Goal: Information Seeking & Learning: Learn about a topic

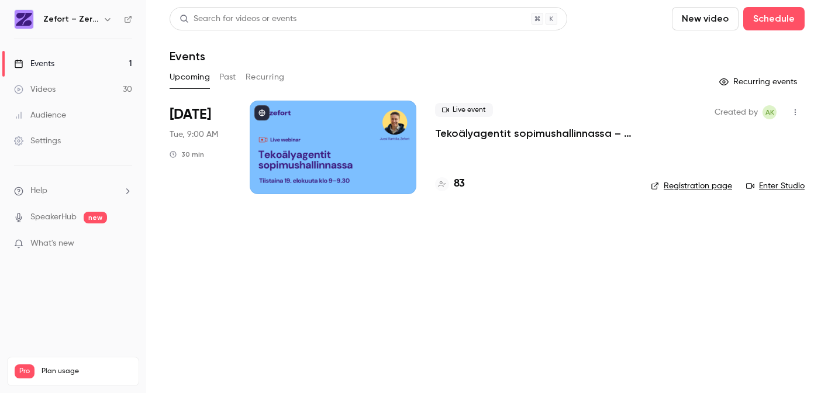
click at [467, 130] on p "Tekoälyagentit sopimushallinnassa – tästä kaikki puhuvat juuri nyt" at bounding box center [533, 133] width 197 height 14
click at [457, 182] on h4 "83" at bounding box center [459, 184] width 11 height 16
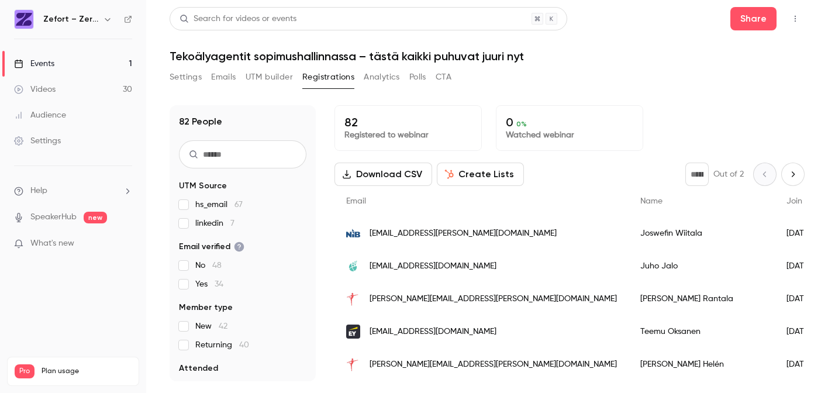
click at [786, 204] on span "Join date" at bounding box center [804, 201] width 36 height 8
click at [42, 65] on div "Events" at bounding box center [34, 64] width 40 height 12
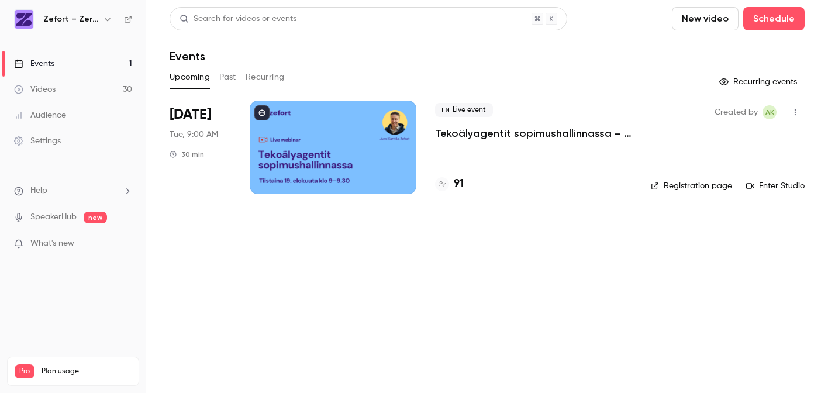
click at [459, 182] on h4 "91" at bounding box center [459, 184] width 10 height 16
click at [515, 134] on p "Tekoälyagentit sopimushallinnassa – tästä kaikki puhuvat juuri nyt" at bounding box center [533, 133] width 197 height 14
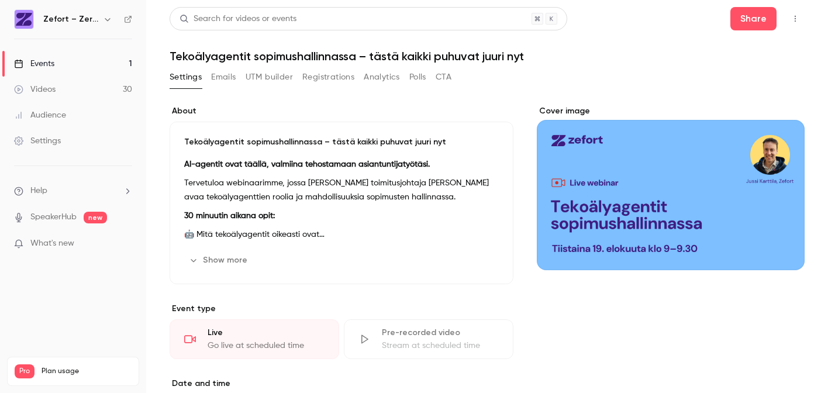
click at [76, 67] on link "Events 1" at bounding box center [73, 64] width 146 height 26
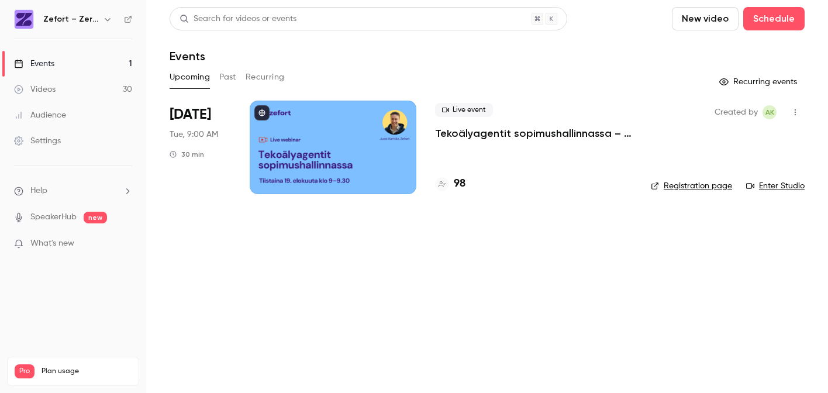
click at [460, 183] on h4 "98" at bounding box center [460, 184] width 12 height 16
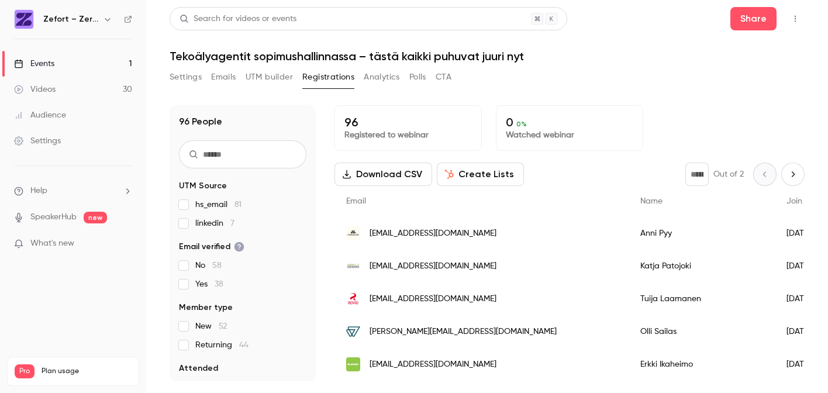
click at [53, 67] on div "Events" at bounding box center [34, 64] width 40 height 12
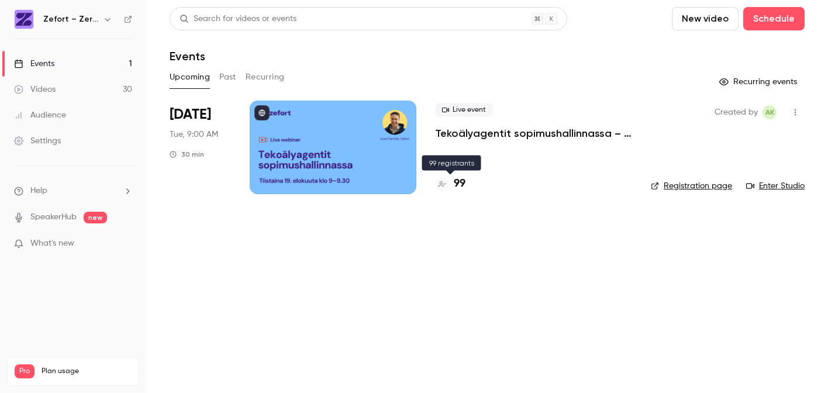
click at [458, 182] on h4 "99" at bounding box center [460, 184] width 12 height 16
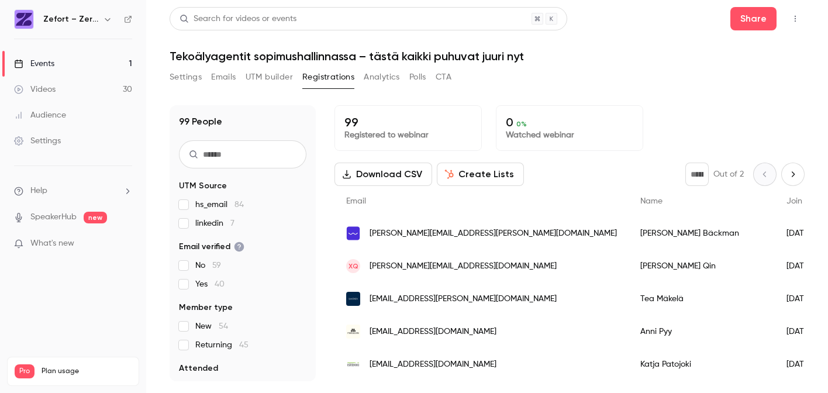
click at [65, 58] on link "Events 1" at bounding box center [73, 64] width 146 height 26
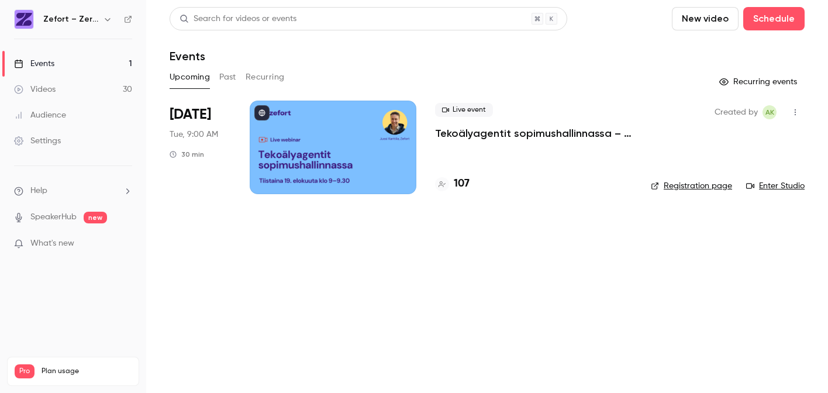
click at [466, 185] on h4 "107" at bounding box center [462, 184] width 16 height 16
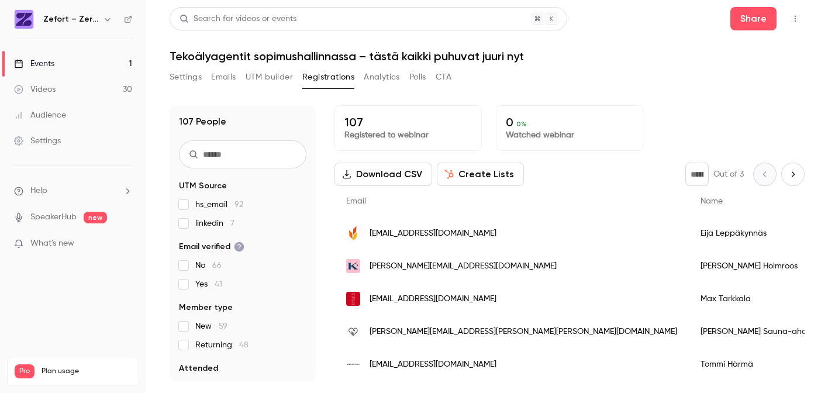
click at [65, 64] on link "Events 1" at bounding box center [73, 64] width 146 height 26
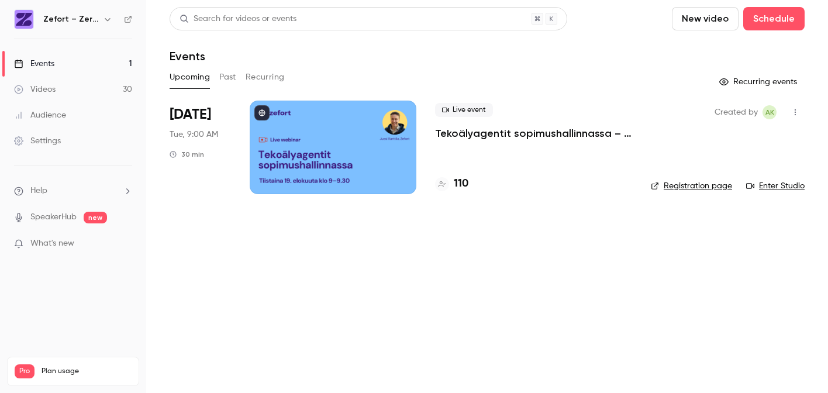
click at [458, 186] on h4 "110" at bounding box center [461, 184] width 15 height 16
